Goal: Register for event/course

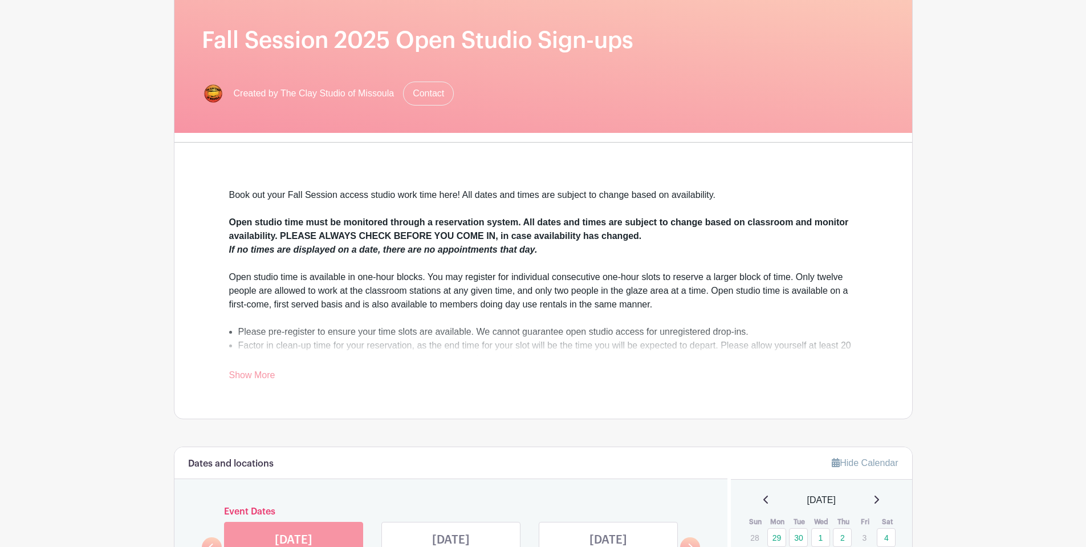
scroll to position [171, 0]
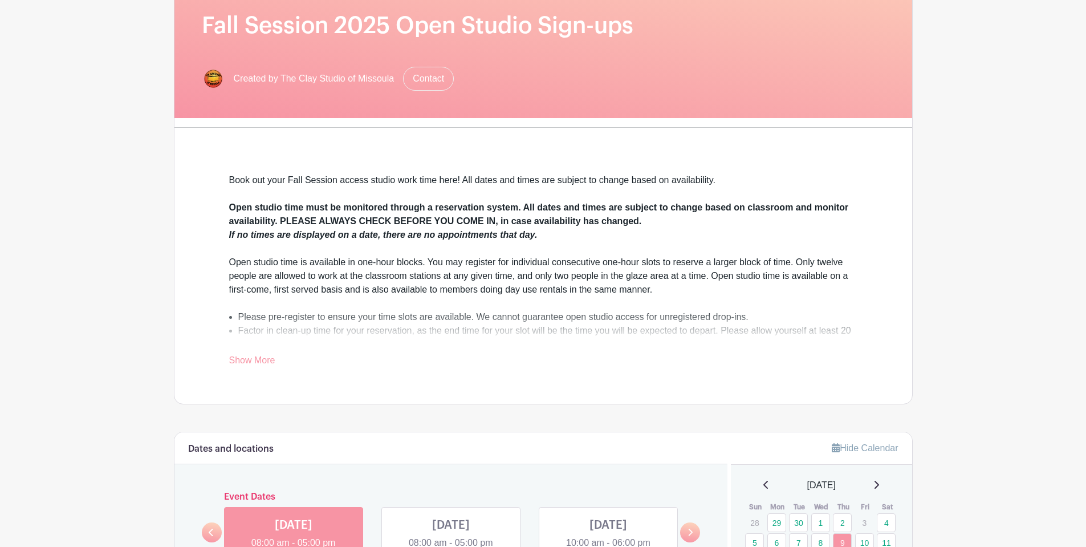
click at [243, 362] on link "Show More" at bounding box center [252, 362] width 46 height 14
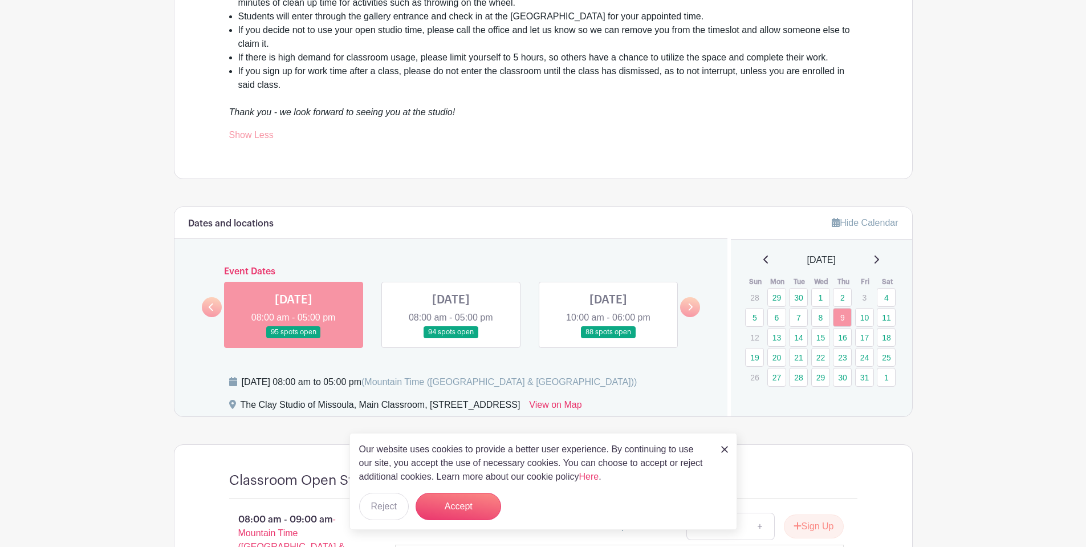
scroll to position [513, 0]
click at [723, 449] on img at bounding box center [724, 449] width 7 height 7
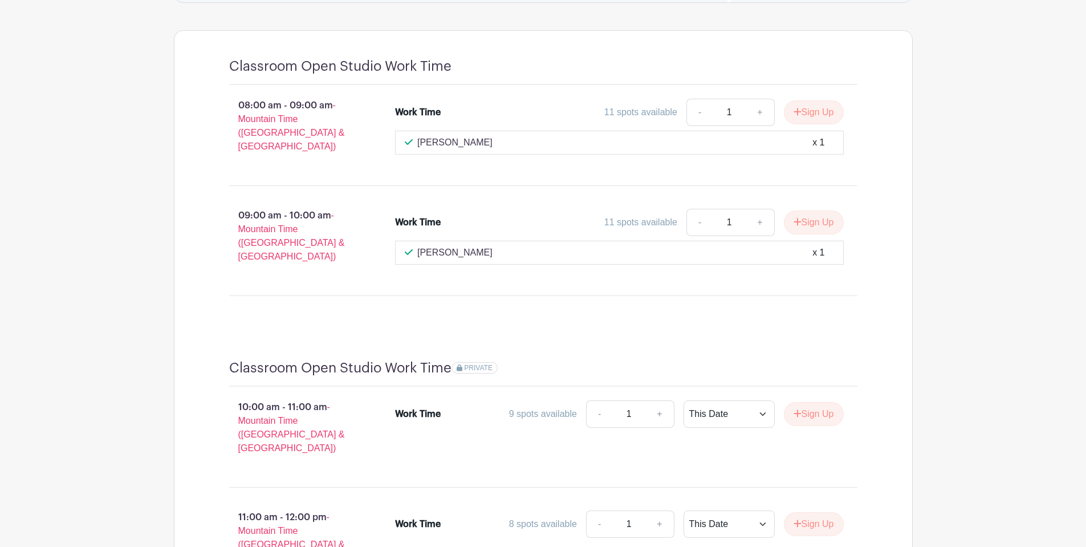
scroll to position [726, 0]
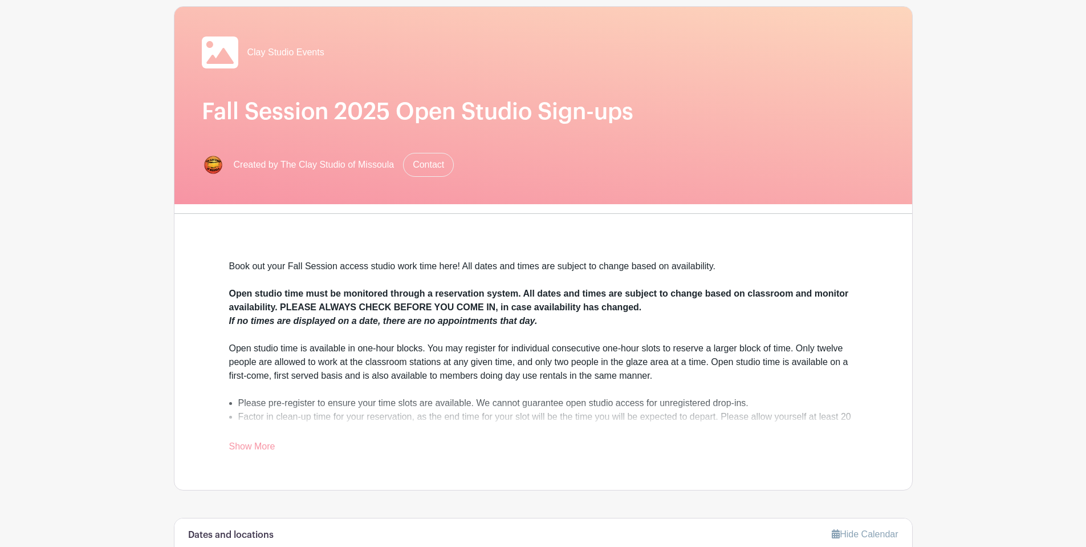
scroll to position [342, 0]
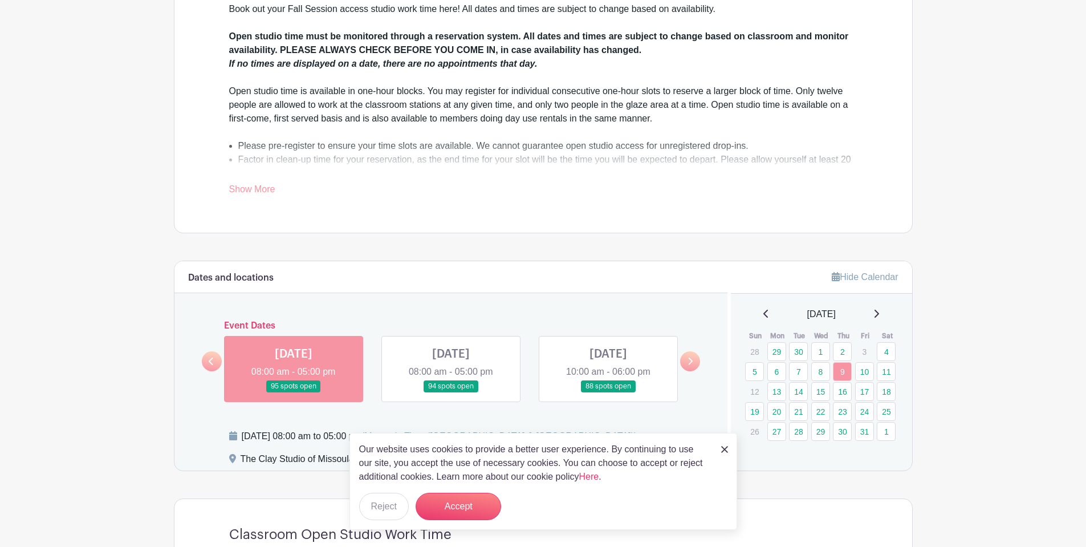
click at [693, 358] on link at bounding box center [690, 361] width 20 height 20
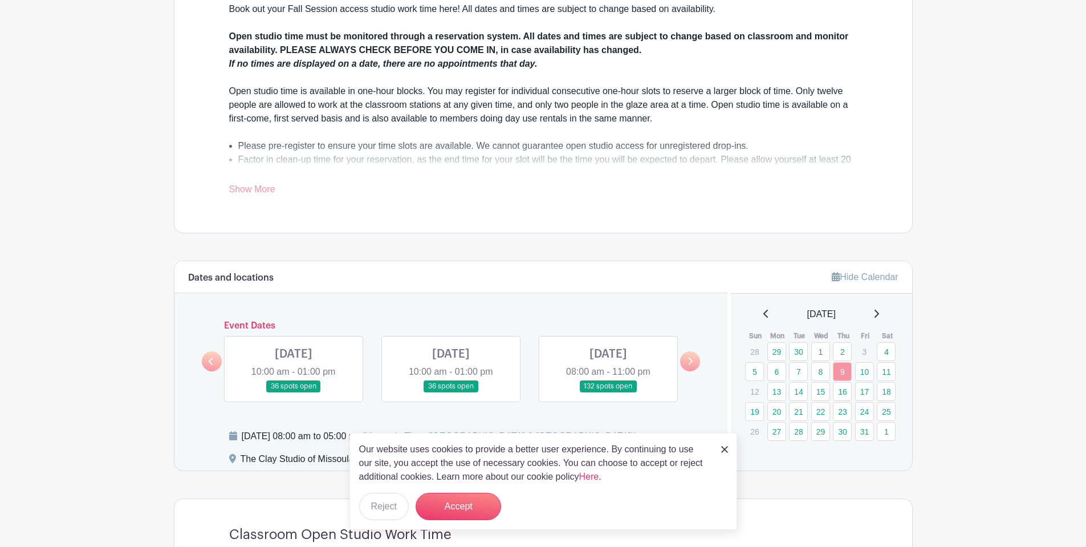
click at [294, 392] on link at bounding box center [294, 392] width 0 height 0
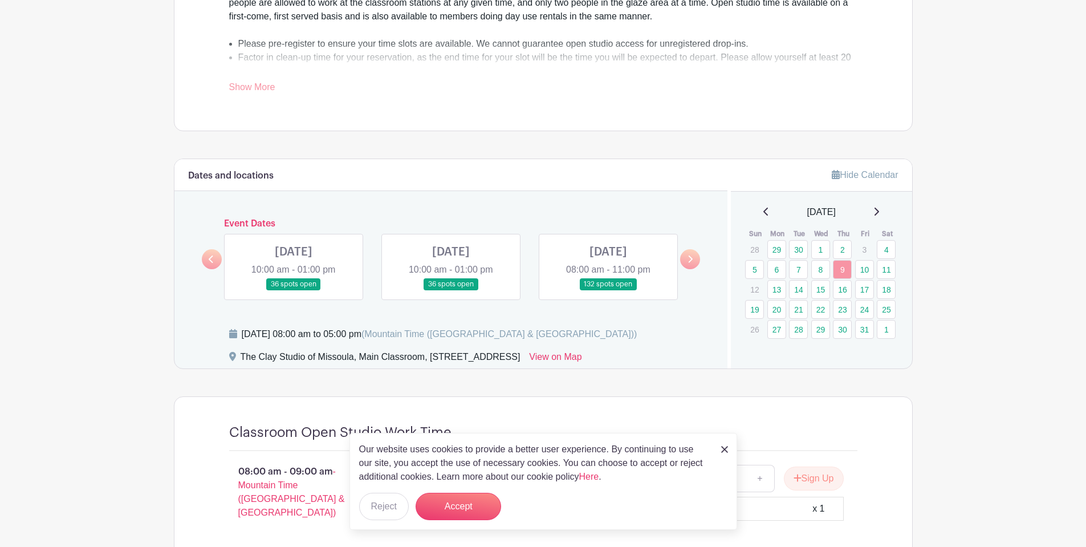
scroll to position [456, 0]
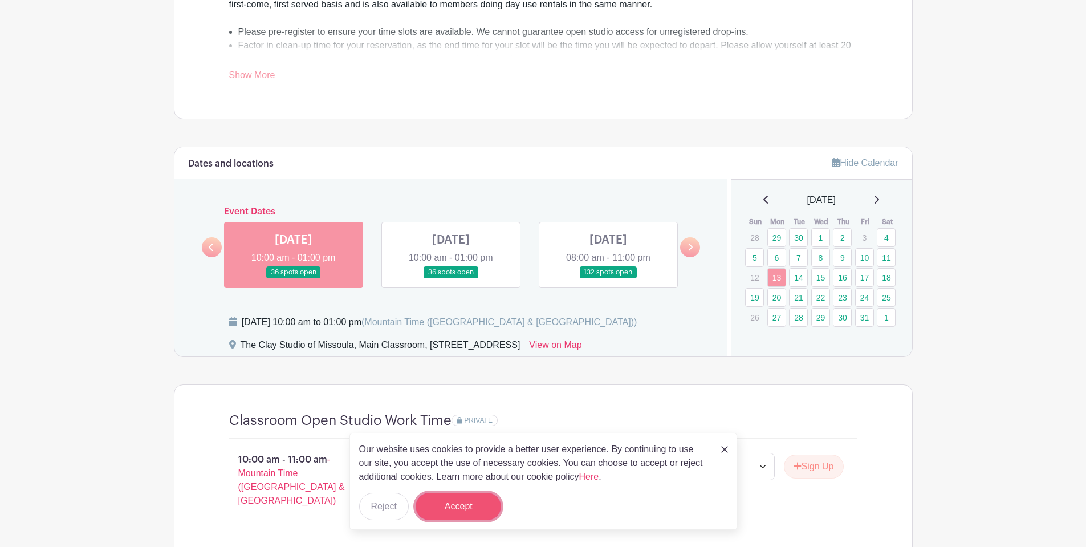
click at [446, 517] on button "Accept" at bounding box center [459, 506] width 86 height 27
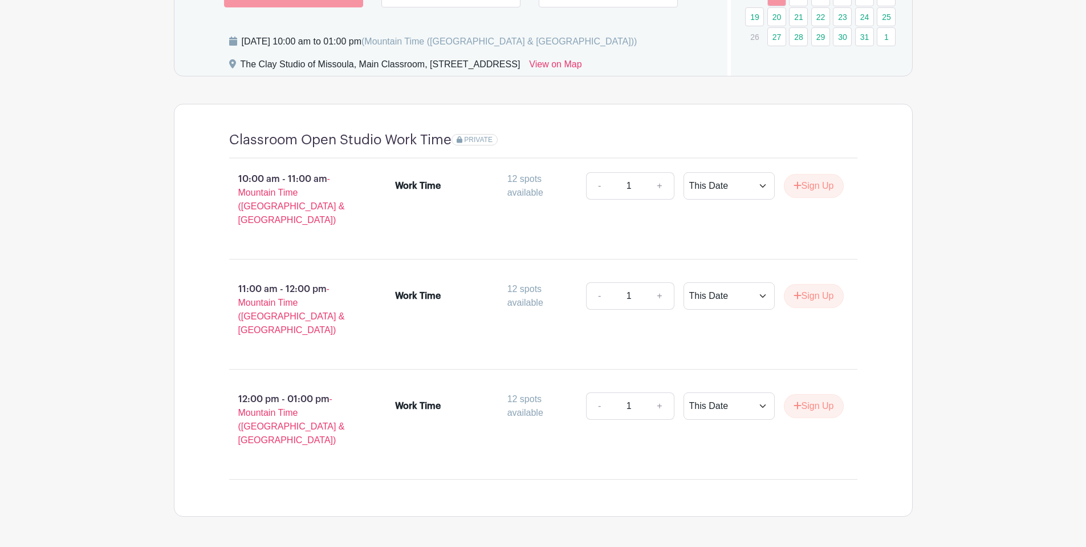
scroll to position [509, 0]
